Goal: Information Seeking & Learning: Compare options

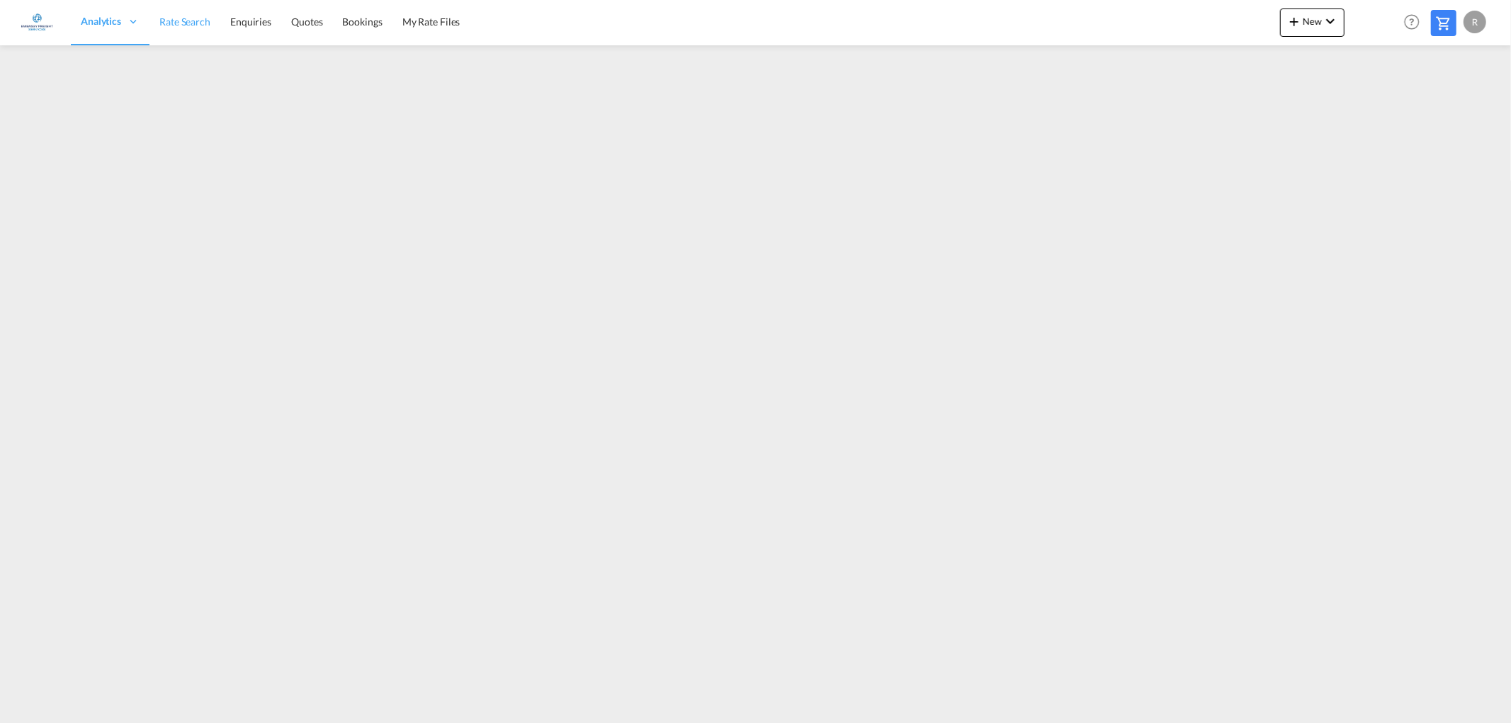
click at [189, 21] on span "Rate Search" at bounding box center [184, 22] width 51 height 12
click at [188, 25] on span "Rate Search" at bounding box center [184, 22] width 51 height 12
click at [182, 27] on span "Rate Search" at bounding box center [184, 22] width 51 height 12
